Goal: Transaction & Acquisition: Purchase product/service

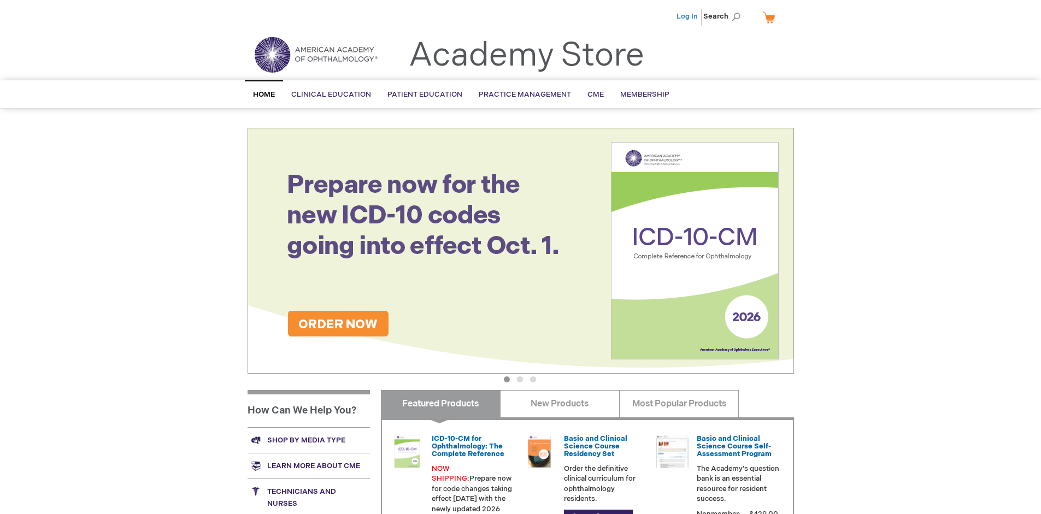
click at [688, 16] on link "Log In" at bounding box center [686, 16] width 21 height 9
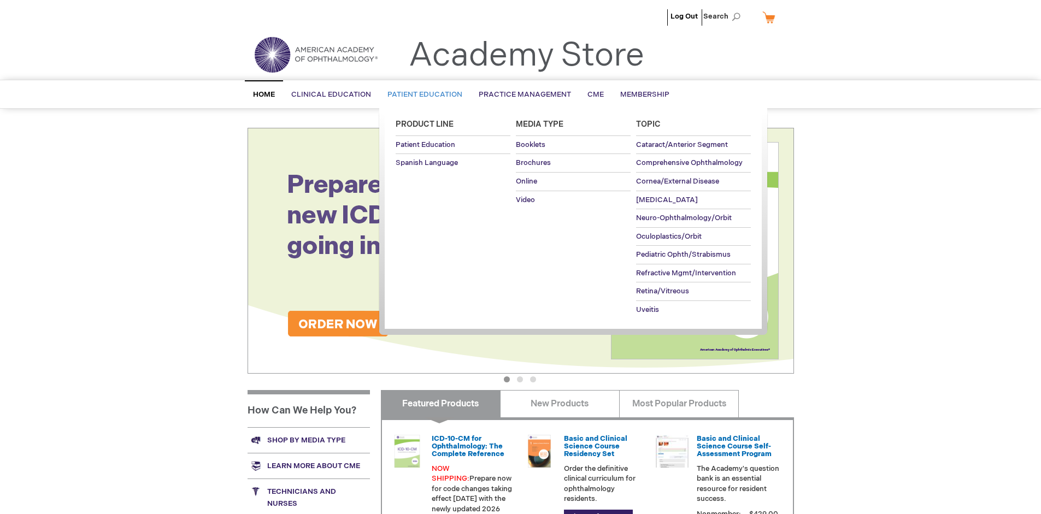
click at [422, 95] on span "Patient Education" at bounding box center [424, 94] width 75 height 9
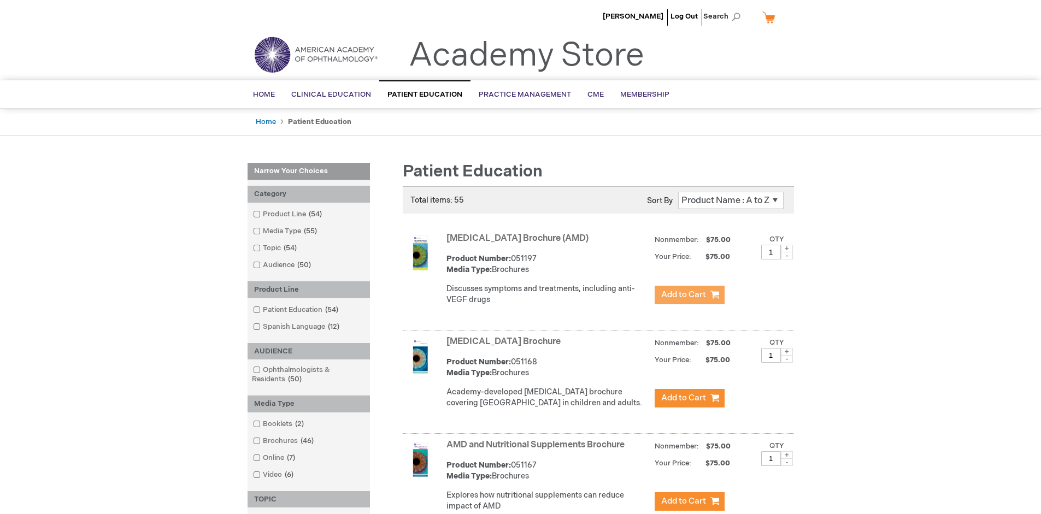
click at [689, 295] on span "Add to Cart" at bounding box center [683, 295] width 45 height 10
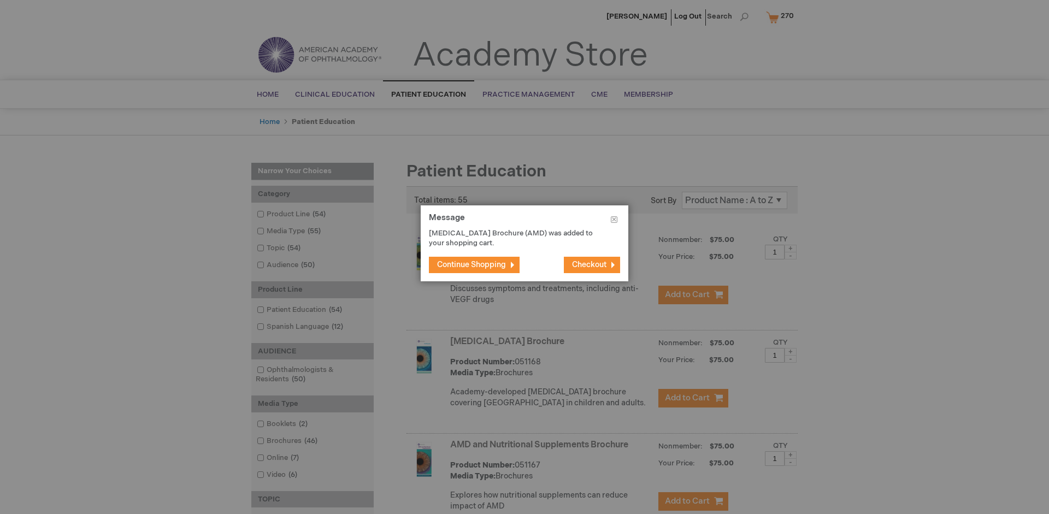
click at [471, 264] on span "Continue Shopping" at bounding box center [471, 264] width 69 height 9
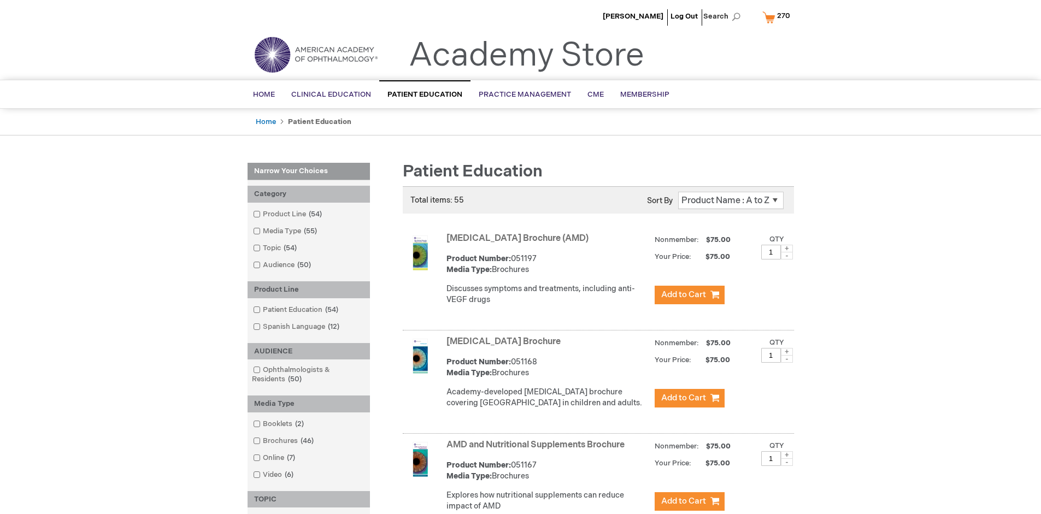
click at [538, 450] on link "AMD and Nutritional Supplements Brochure" at bounding box center [535, 445] width 178 height 10
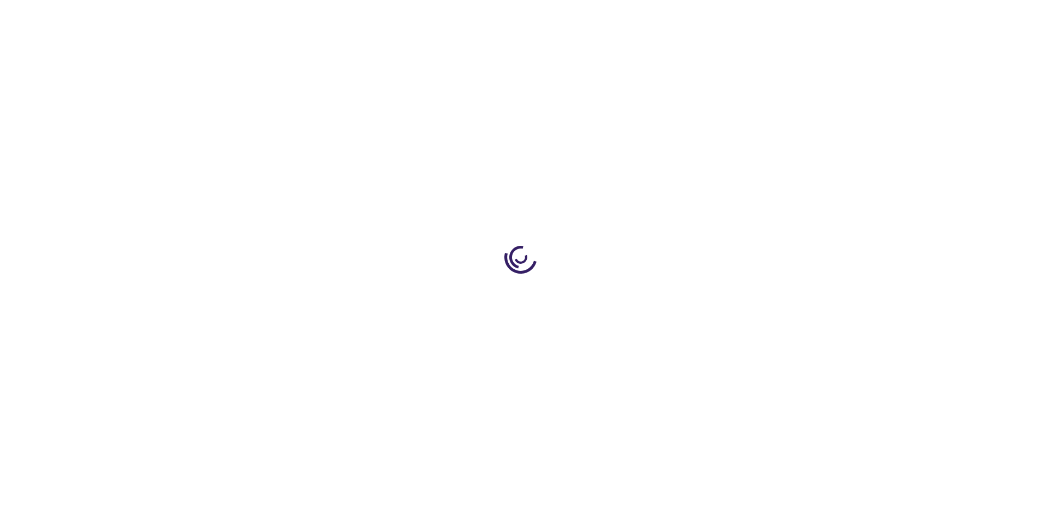
type input "1"
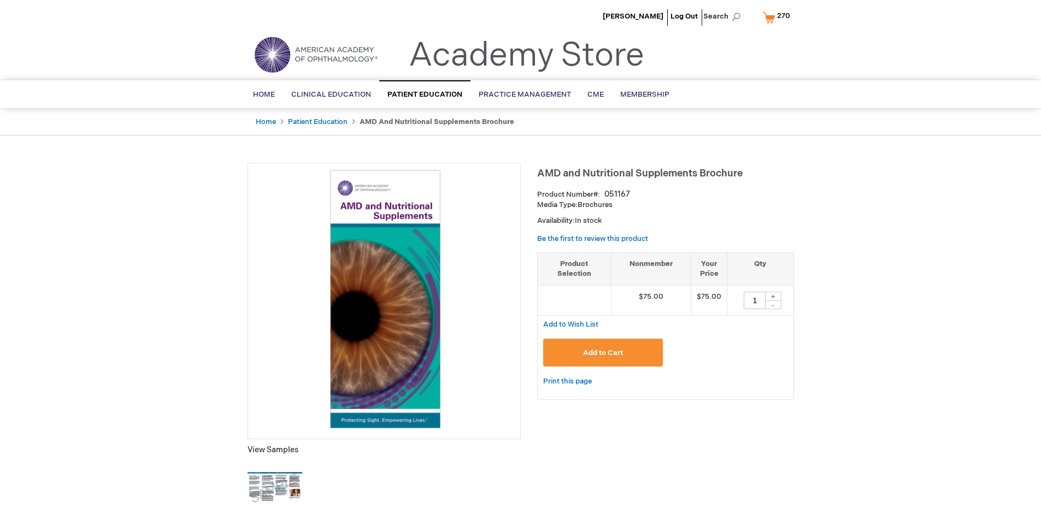
click at [603, 352] on span "Add to Cart" at bounding box center [603, 353] width 40 height 9
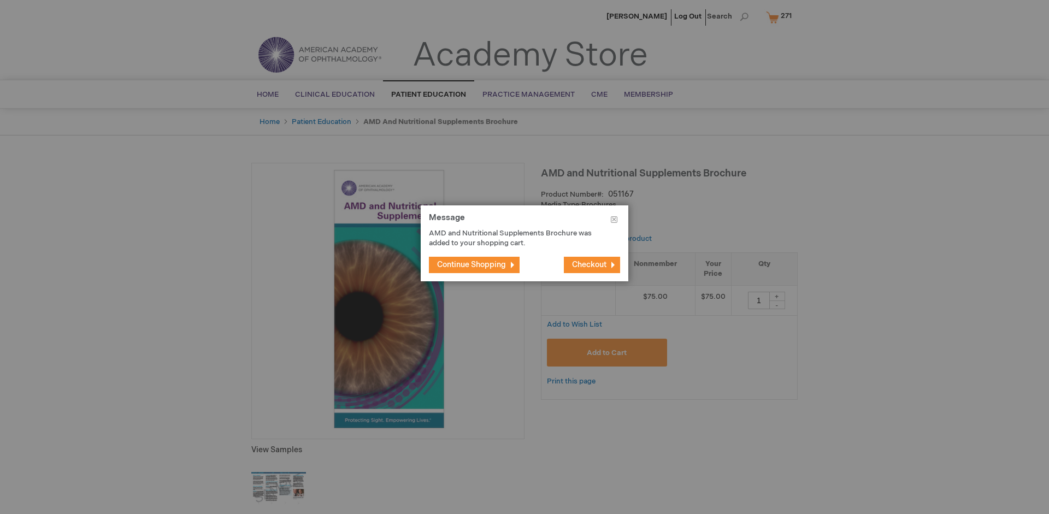
click at [471, 264] on span "Continue Shopping" at bounding box center [471, 264] width 69 height 9
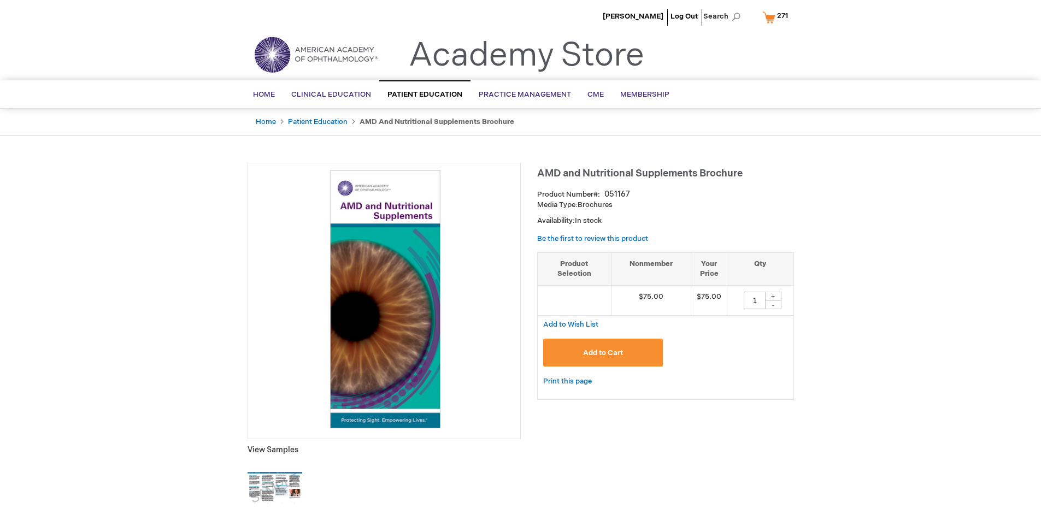
click at [777, 17] on span "271" at bounding box center [782, 15] width 11 height 9
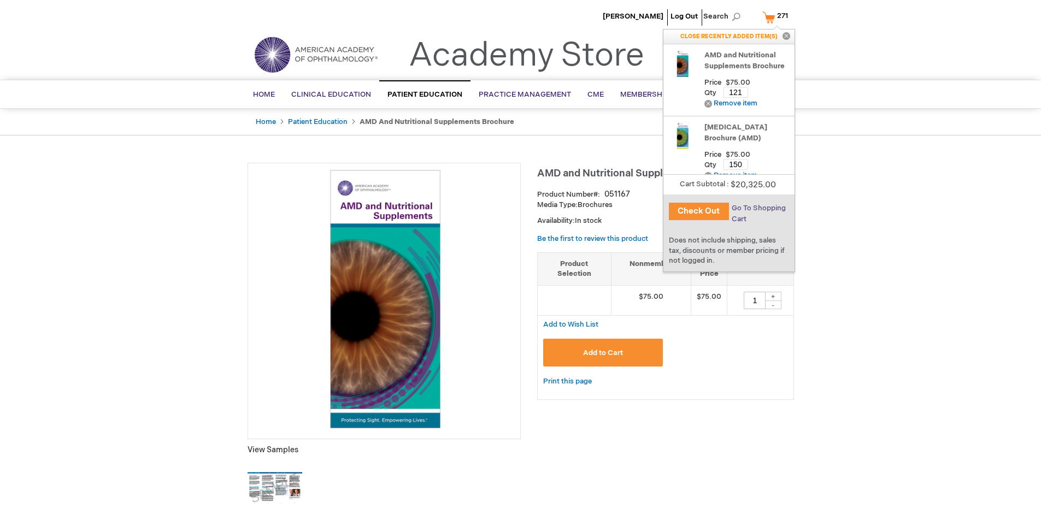
click at [758, 208] on span "Go To Shopping Cart" at bounding box center [759, 214] width 54 height 20
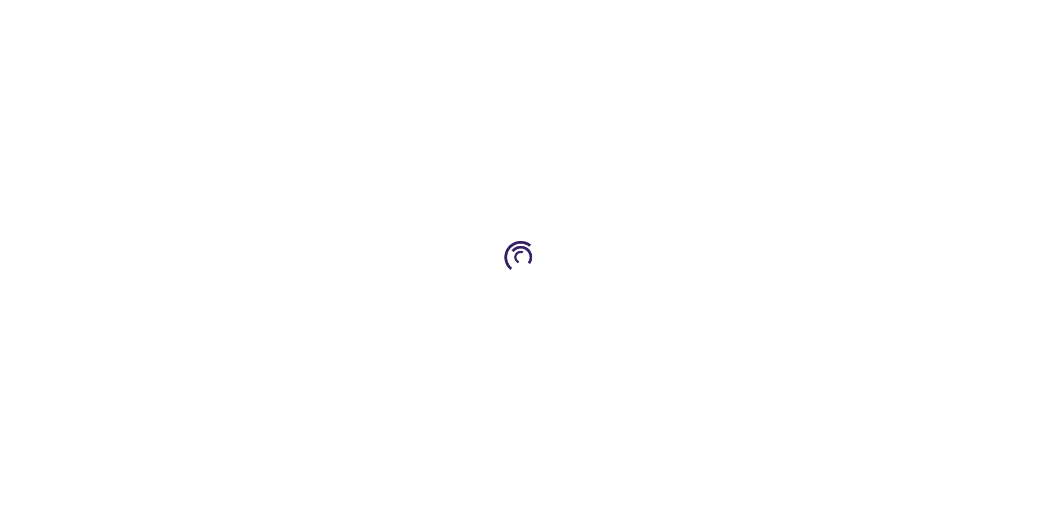
select select "US"
select select "41"
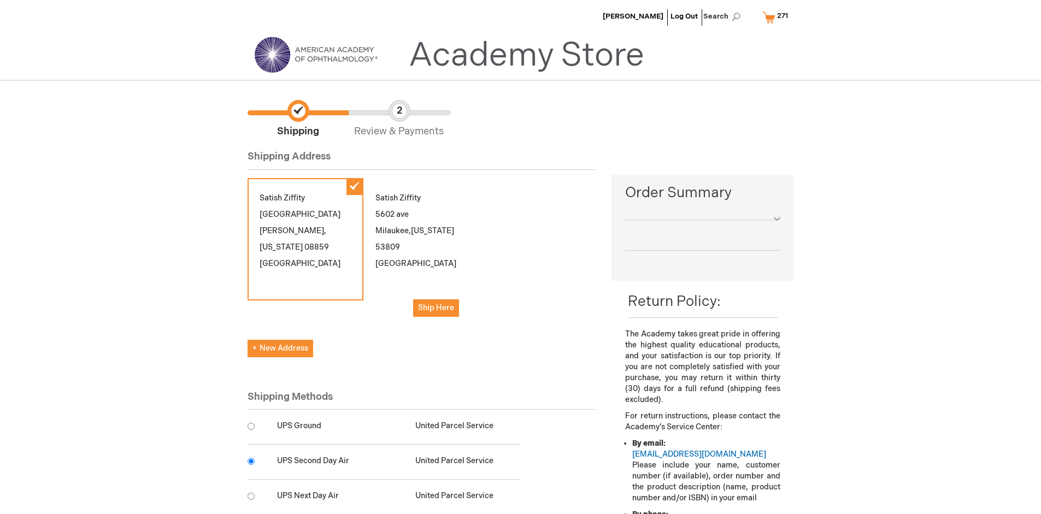
click at [251, 461] on input "radio" at bounding box center [250, 461] width 7 height 7
